Goal: Find specific page/section: Find specific page/section

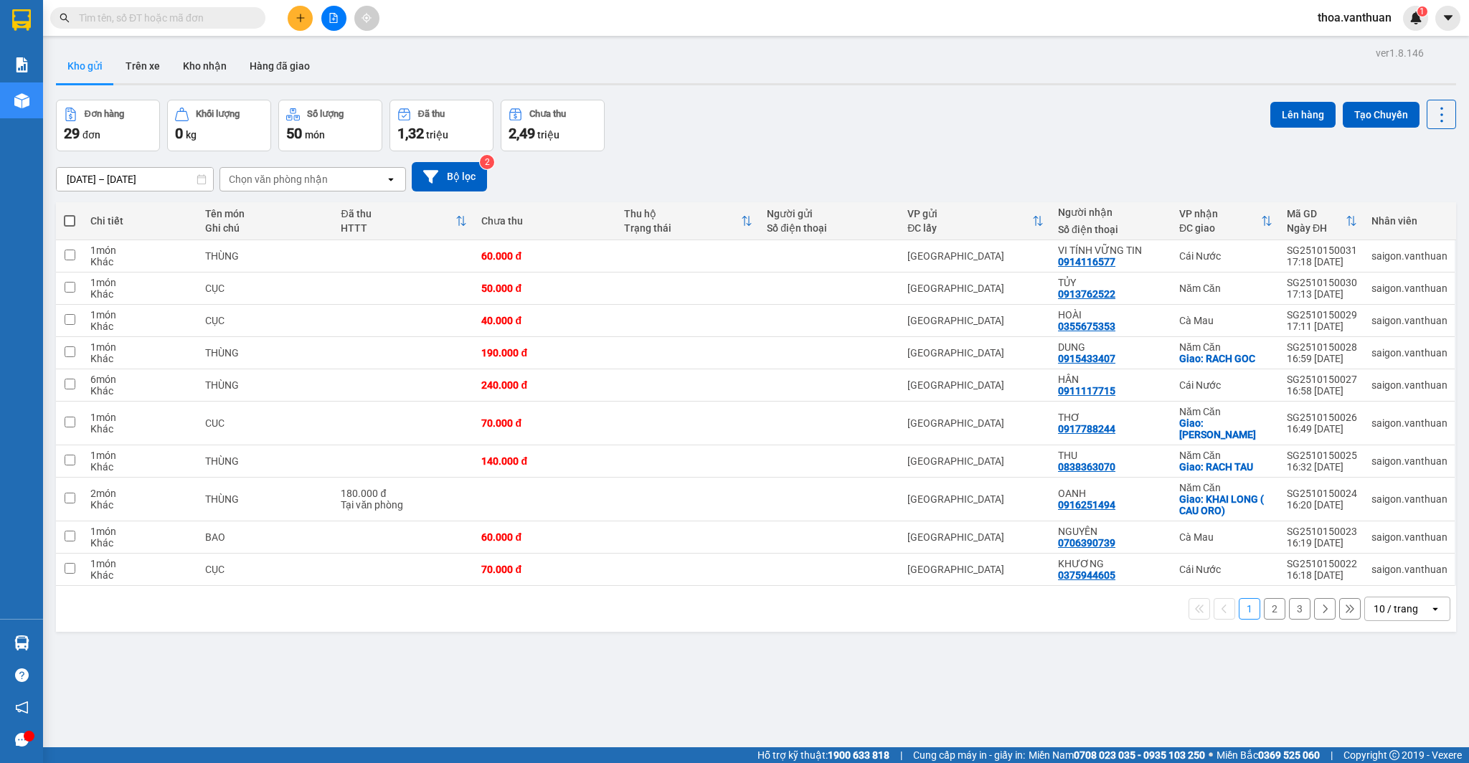
click at [936, 100] on div "Đơn hàng 29 đơn Khối lượng 0 kg Số lượng 50 món Đã thu 1,32 triệu Chưa thu 2,49…" at bounding box center [756, 126] width 1401 height 52
